Goal: Task Accomplishment & Management: Complete application form

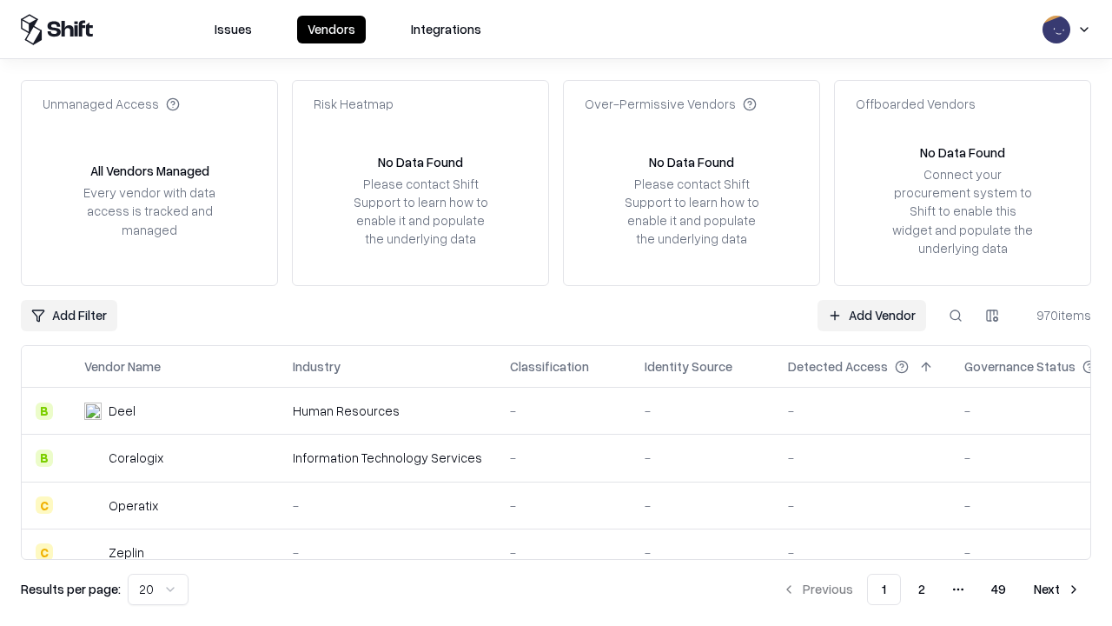
click at [871, 315] on link "Add Vendor" at bounding box center [872, 315] width 109 height 31
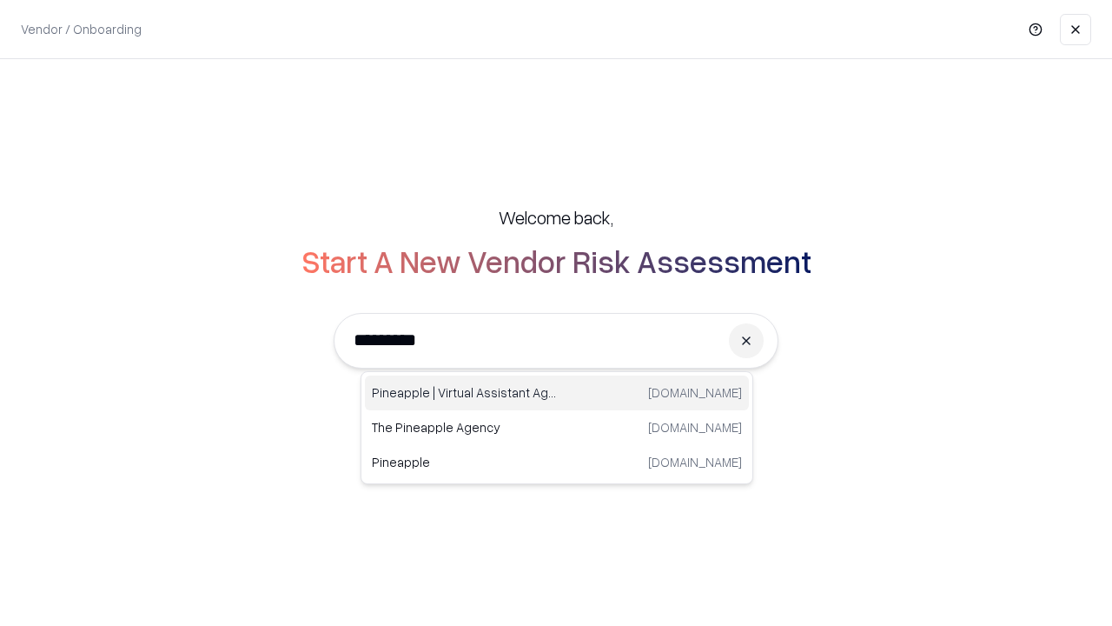
click at [557, 393] on div "Pineapple | Virtual Assistant Agency [DOMAIN_NAME]" at bounding box center [557, 392] width 384 height 35
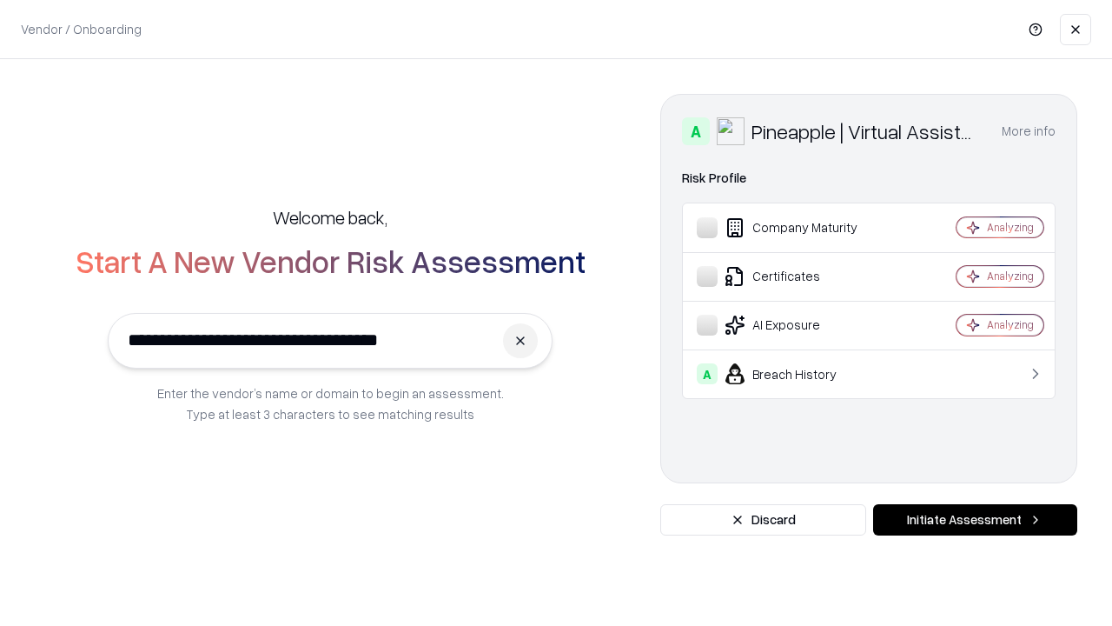
type input "**********"
click at [975, 520] on button "Initiate Assessment" at bounding box center [975, 519] width 204 height 31
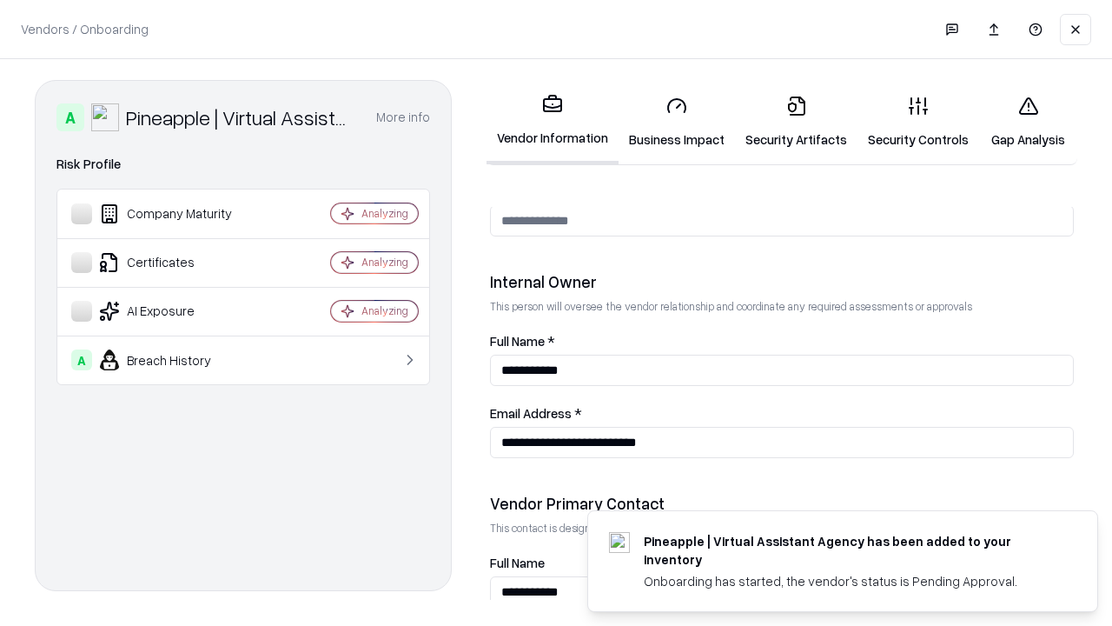
scroll to position [900, 0]
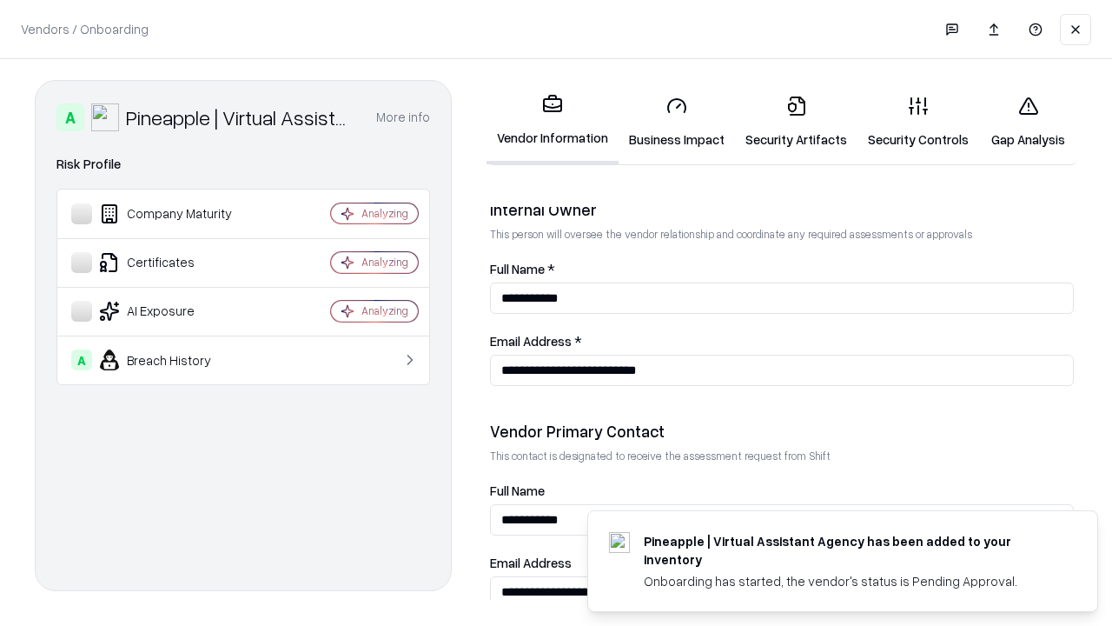
click at [677, 122] on link "Business Impact" at bounding box center [677, 122] width 116 height 81
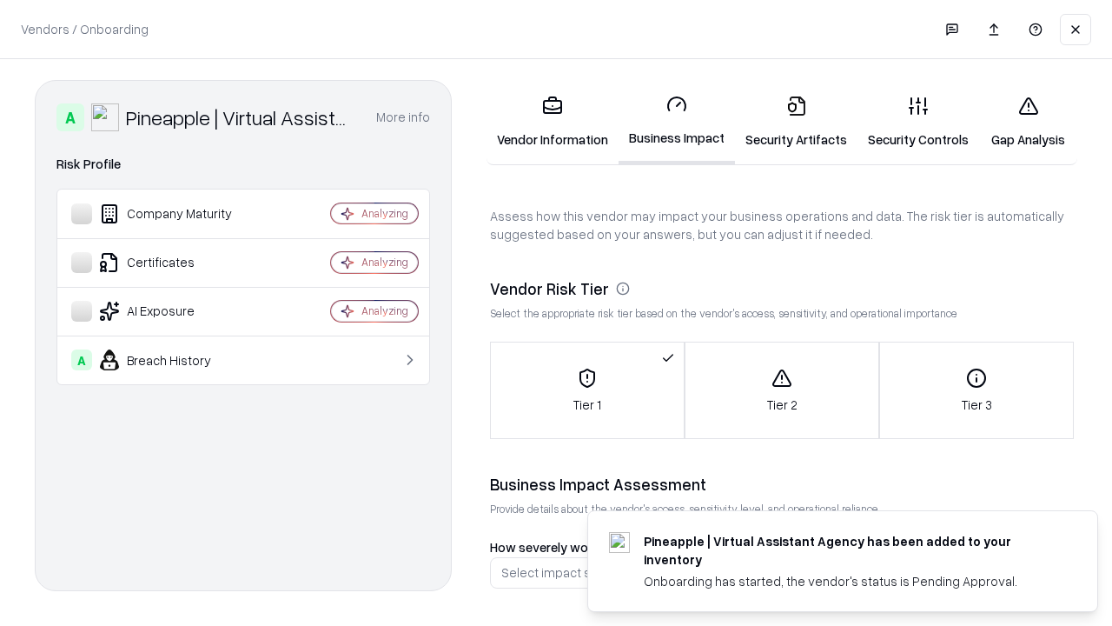
click at [1028, 122] on link "Gap Analysis" at bounding box center [1028, 122] width 98 height 81
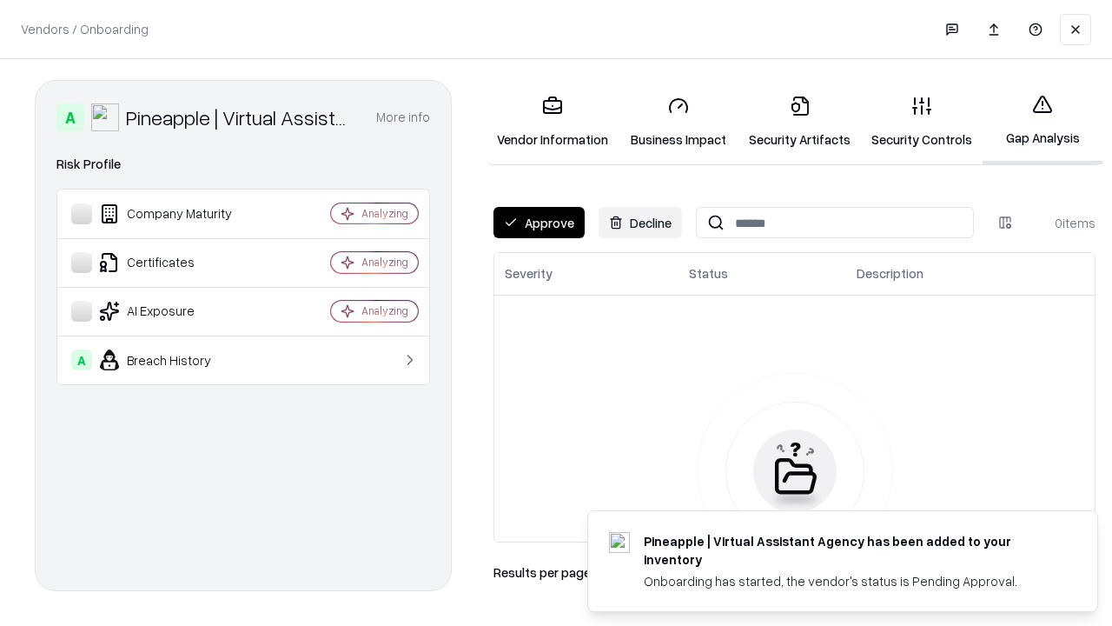
click at [539, 222] on button "Approve" at bounding box center [538, 222] width 91 height 31
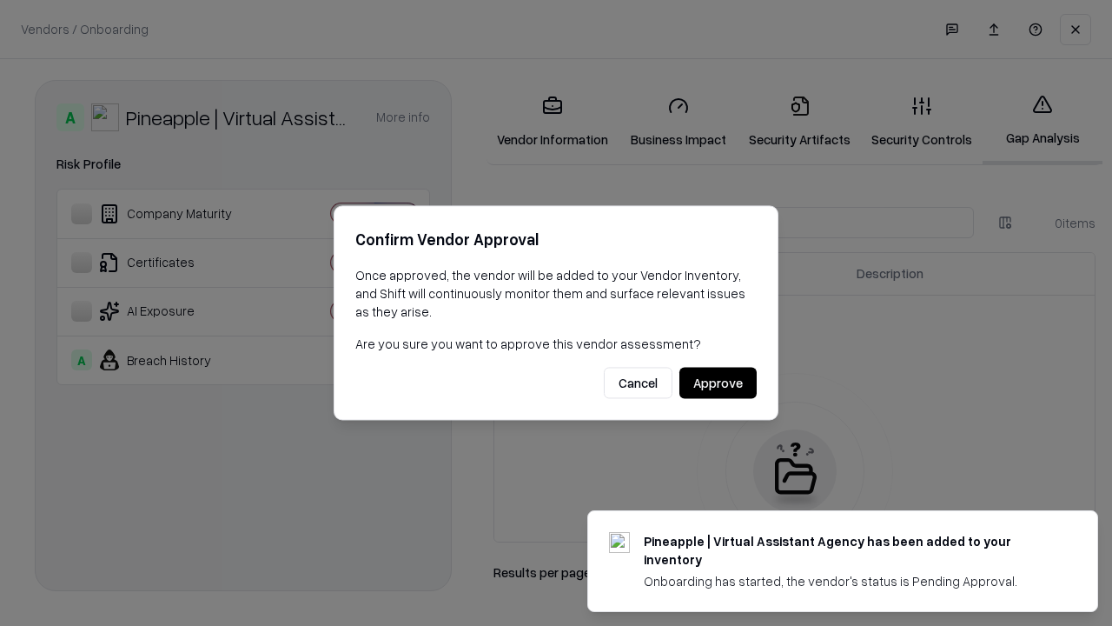
click at [718, 382] on button "Approve" at bounding box center [717, 382] width 77 height 31
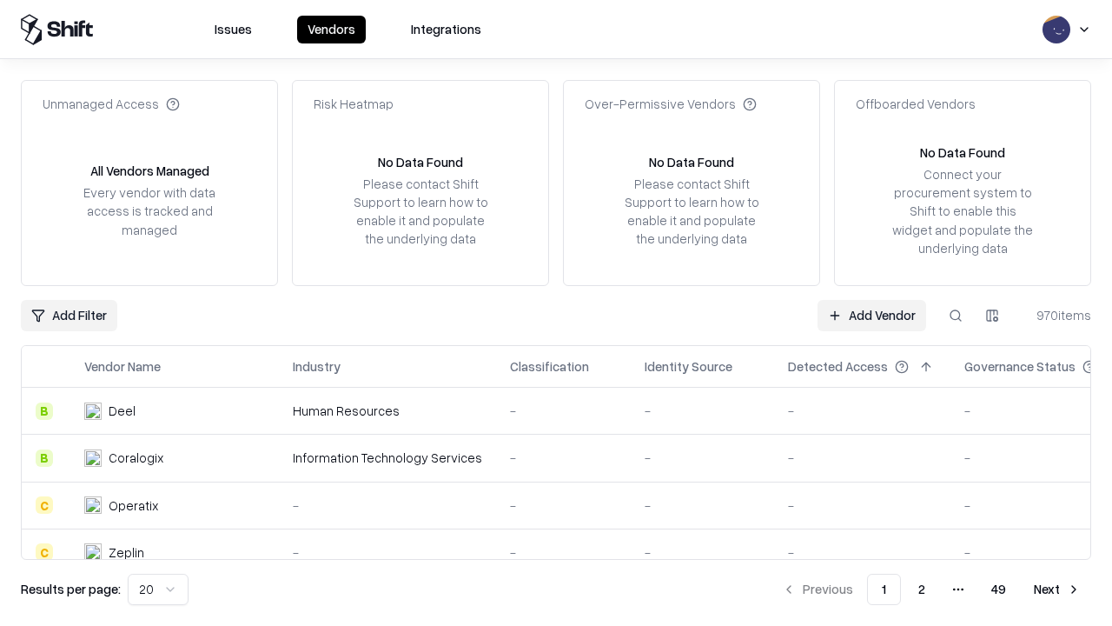
type input "**********"
click at [871, 315] on link "Add Vendor" at bounding box center [872, 315] width 109 height 31
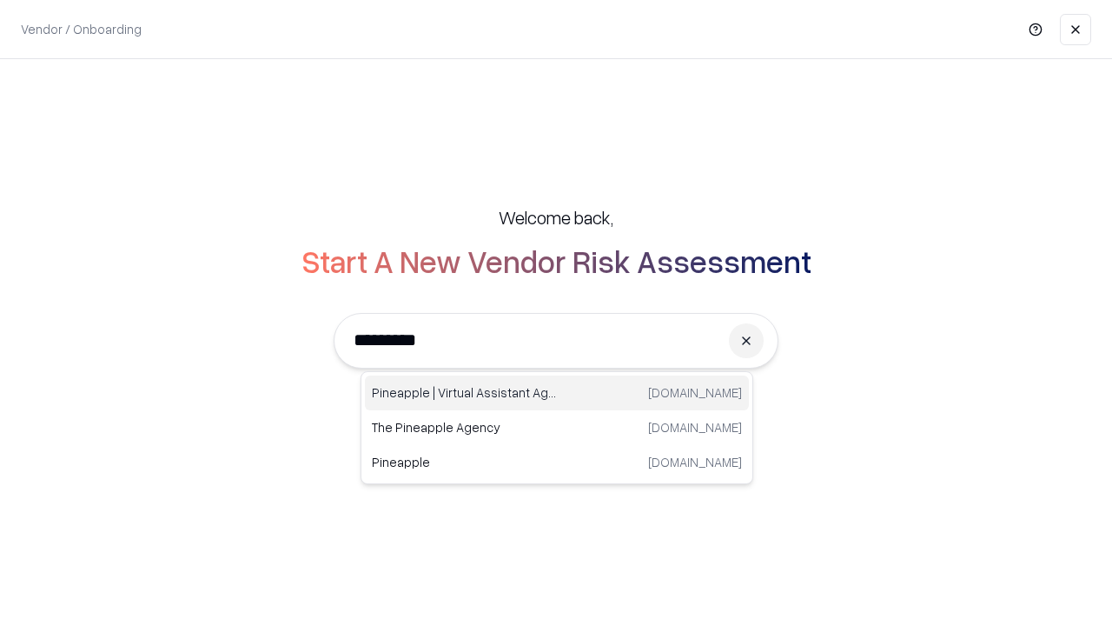
click at [557, 393] on div "Pineapple | Virtual Assistant Agency [DOMAIN_NAME]" at bounding box center [557, 392] width 384 height 35
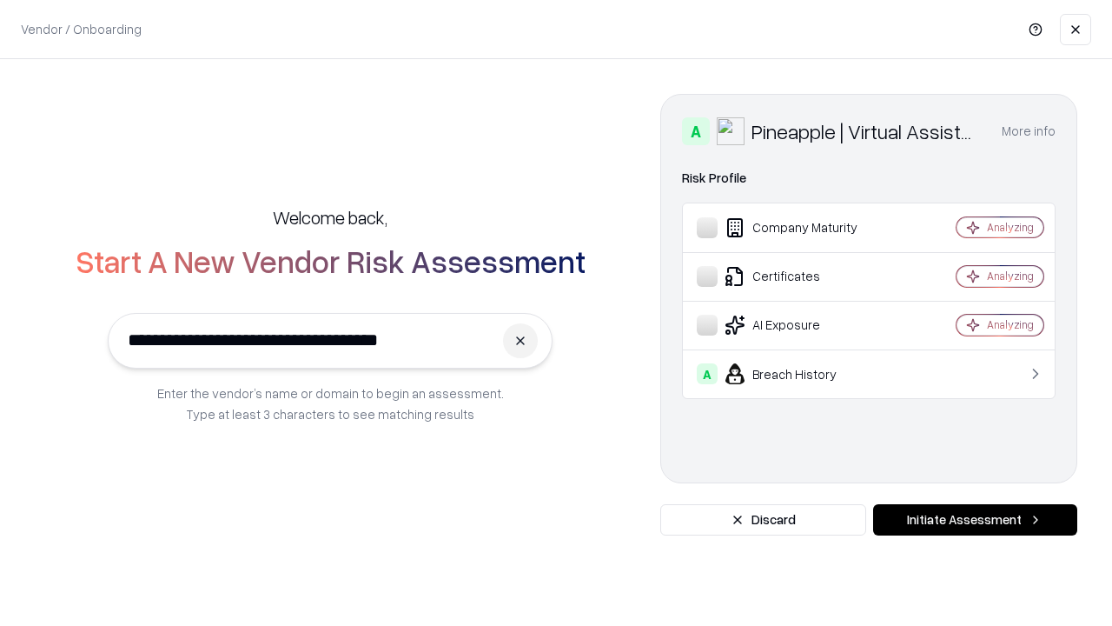
type input "**********"
click at [975, 520] on button "Initiate Assessment" at bounding box center [975, 519] width 204 height 31
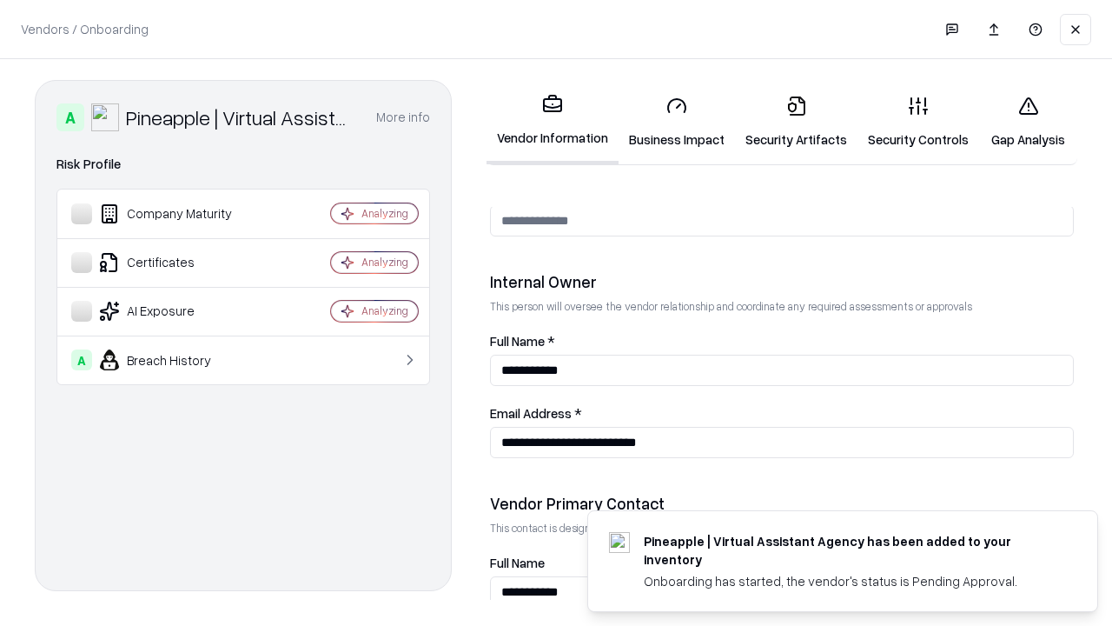
scroll to position [900, 0]
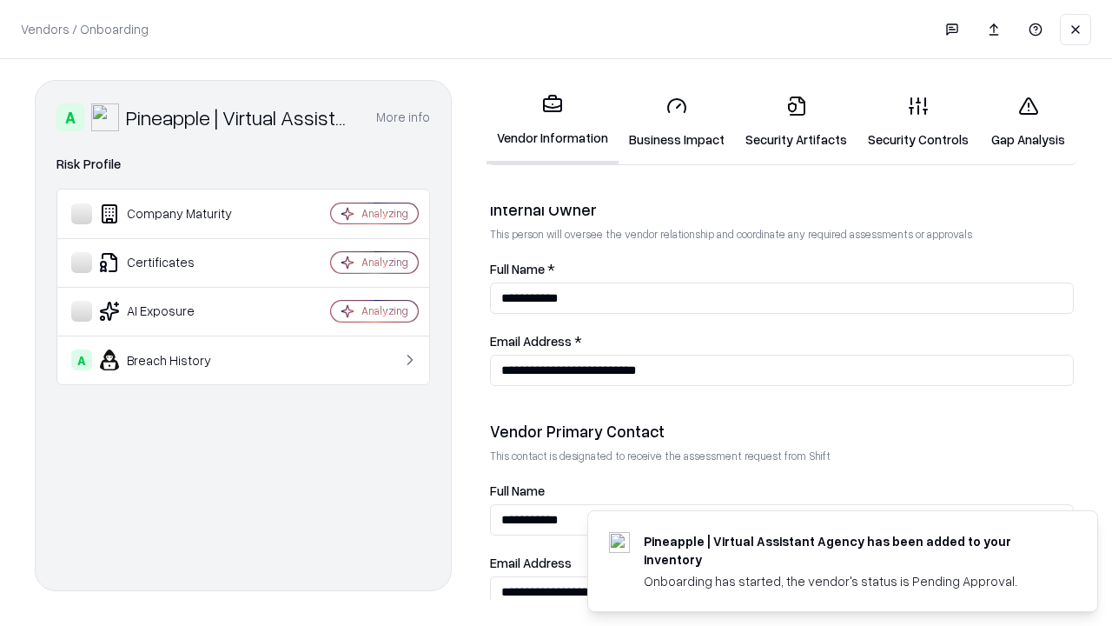
click at [1028, 122] on link "Gap Analysis" at bounding box center [1028, 122] width 98 height 81
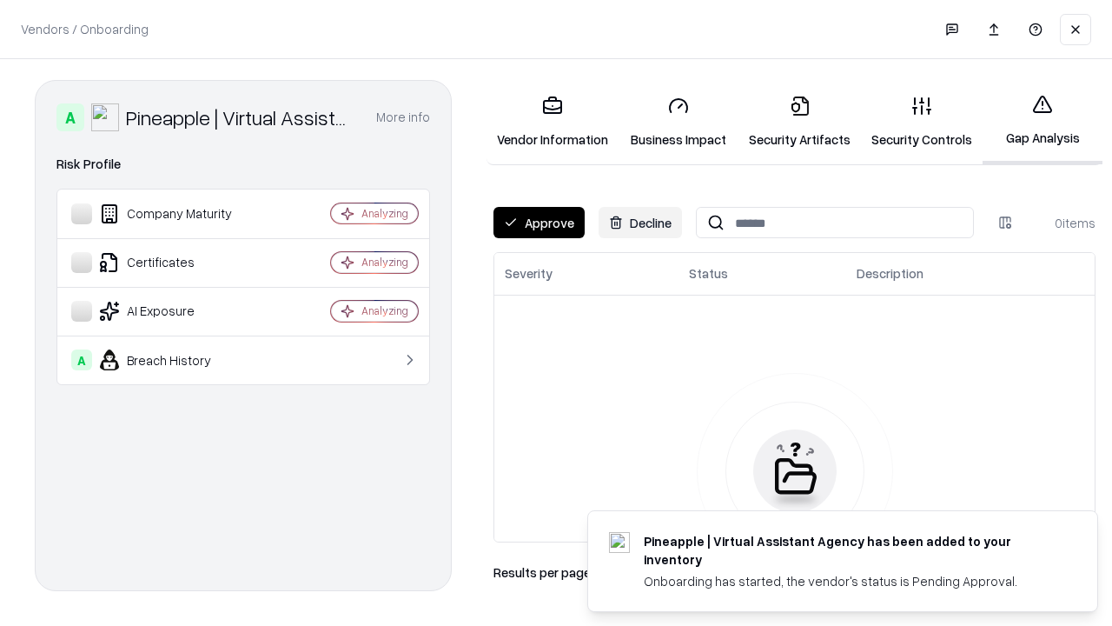
click at [539, 222] on button "Approve" at bounding box center [538, 222] width 91 height 31
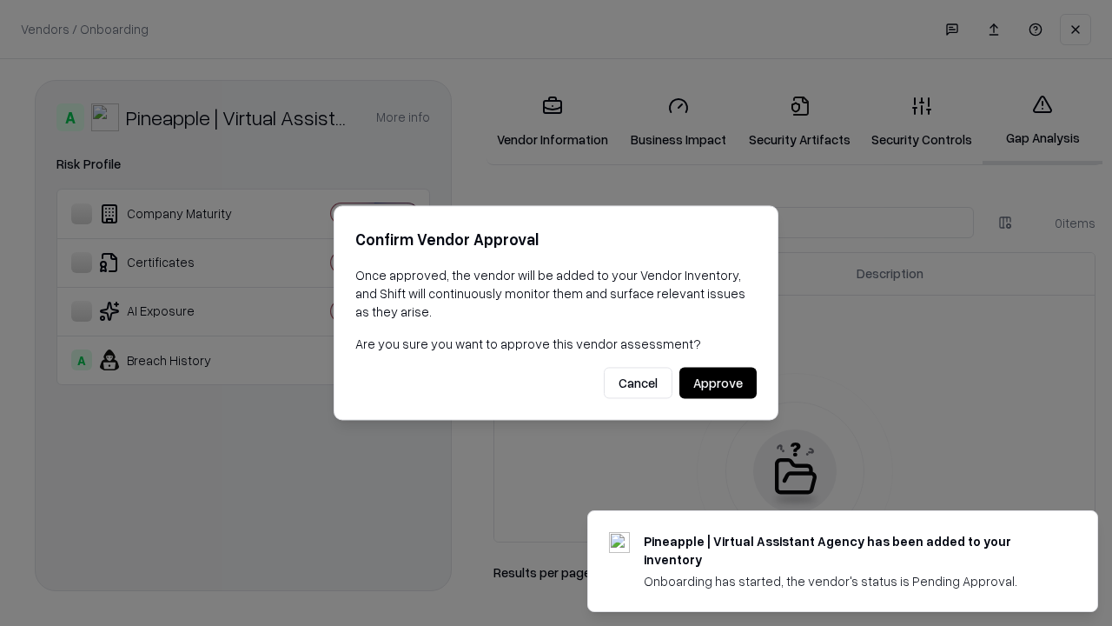
click at [718, 382] on button "Approve" at bounding box center [717, 382] width 77 height 31
